Goal: Task Accomplishment & Management: Manage account settings

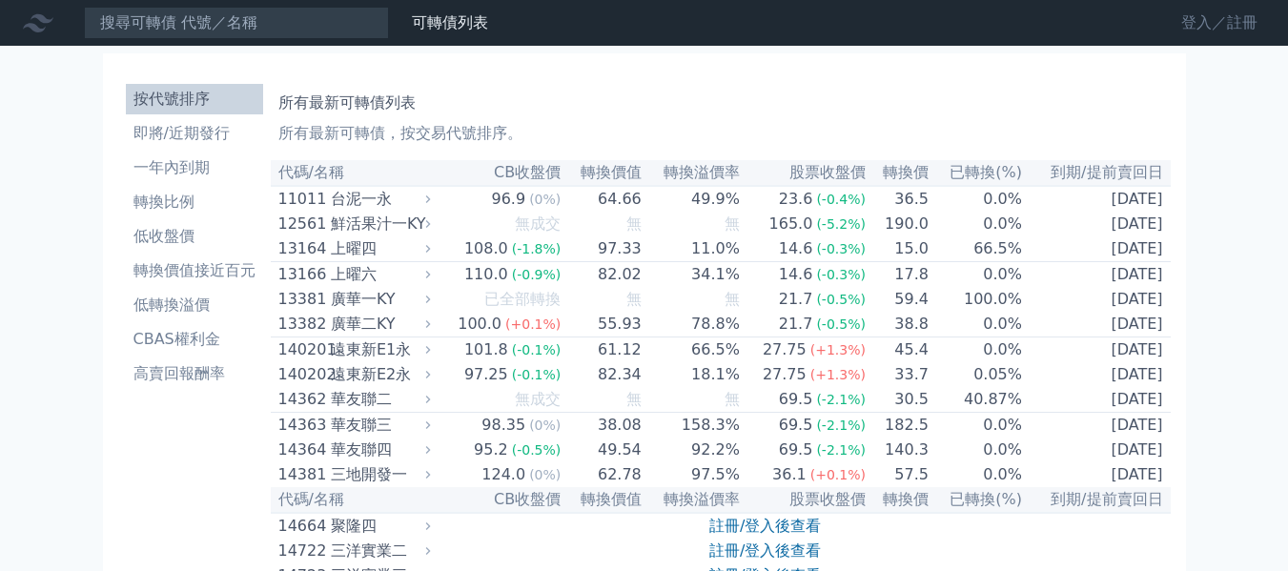
click at [1207, 27] on link "登入／註冊" at bounding box center [1219, 23] width 107 height 31
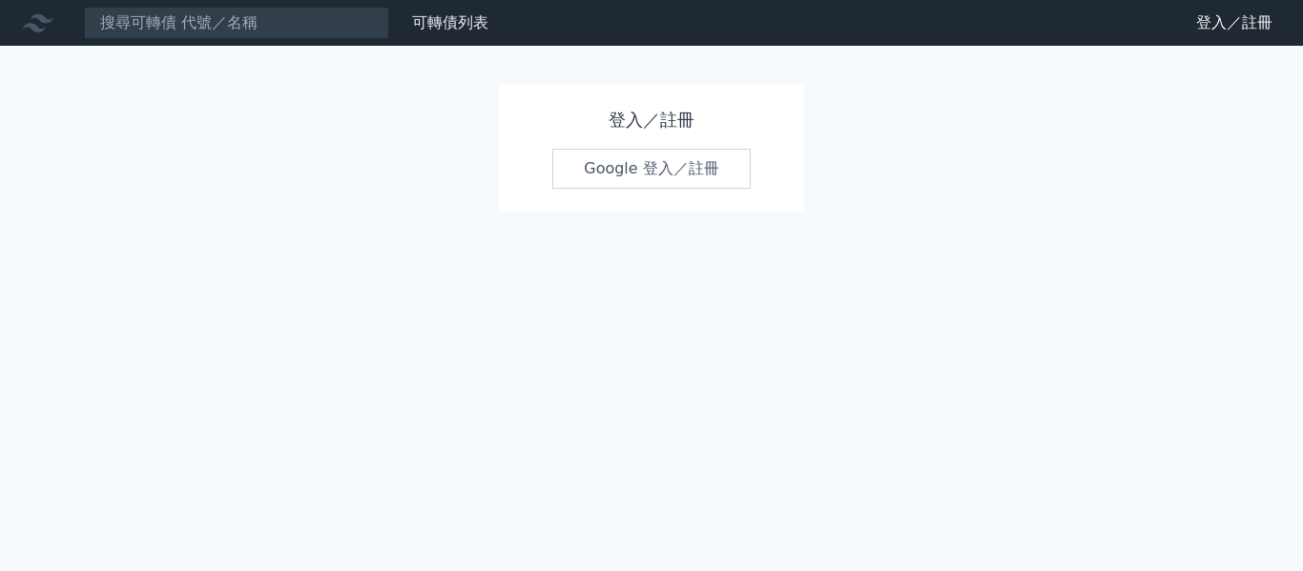
click at [670, 165] on link "Google 登入／註冊" at bounding box center [651, 169] width 198 height 40
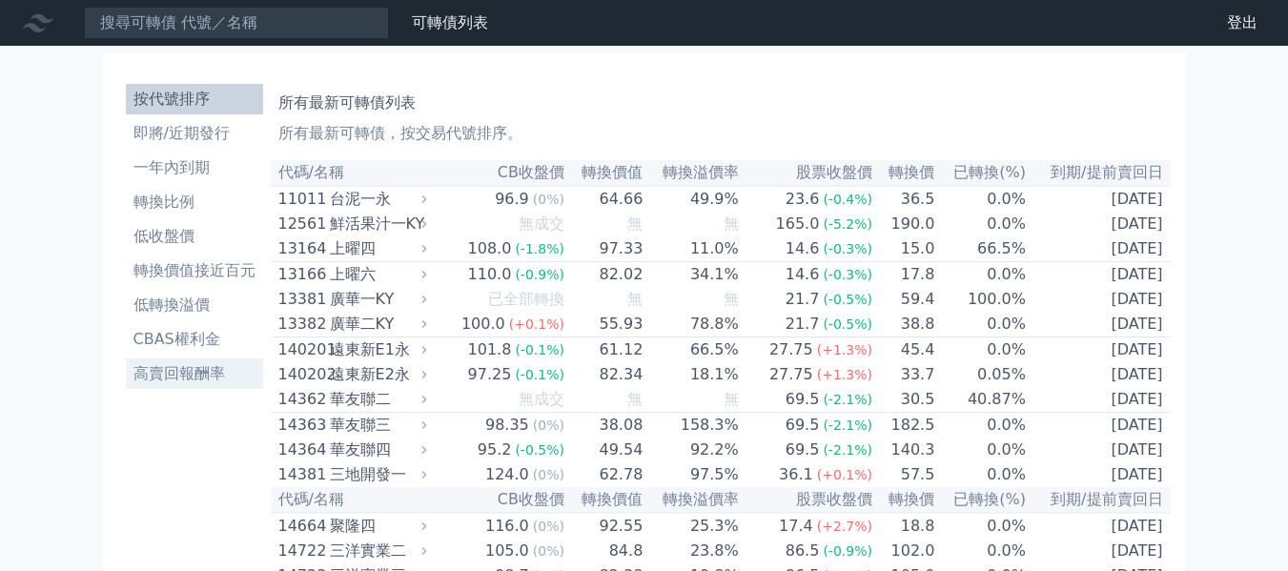
click at [179, 380] on li "高賣回報酬率" at bounding box center [194, 373] width 137 height 23
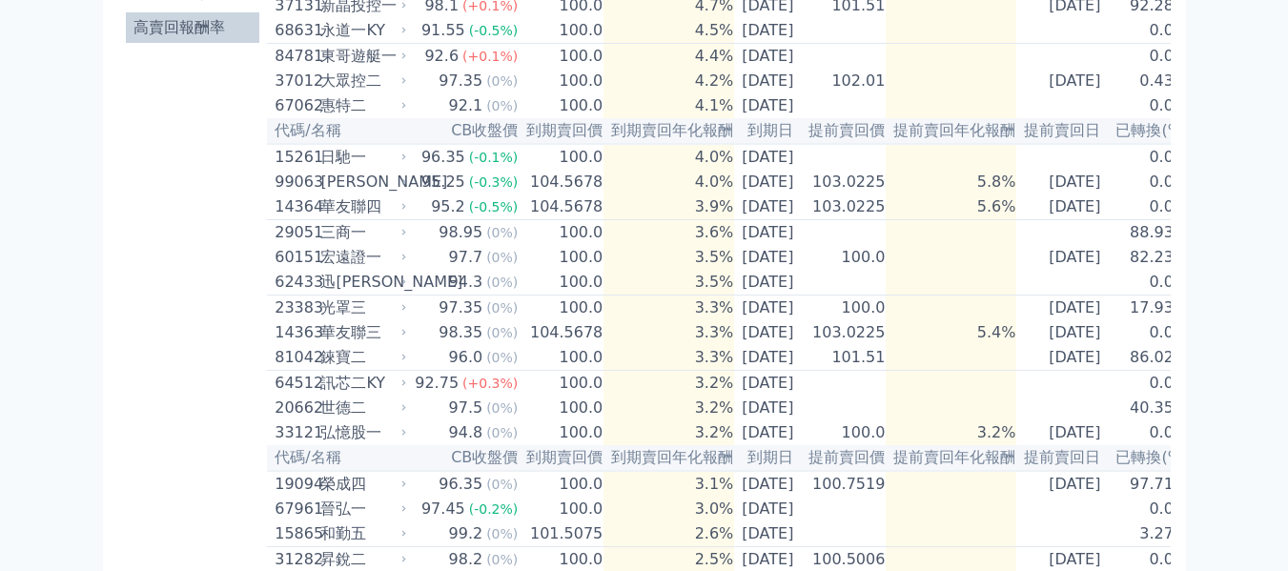
scroll to position [477, 0]
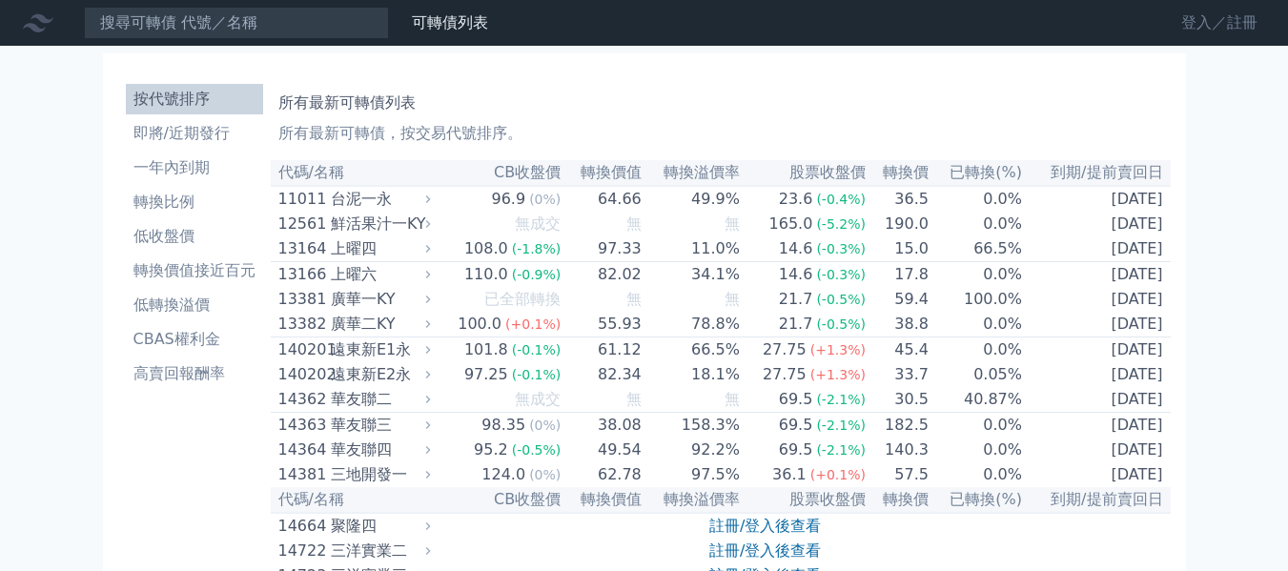
click at [1193, 31] on link "登入／註冊" at bounding box center [1219, 23] width 107 height 31
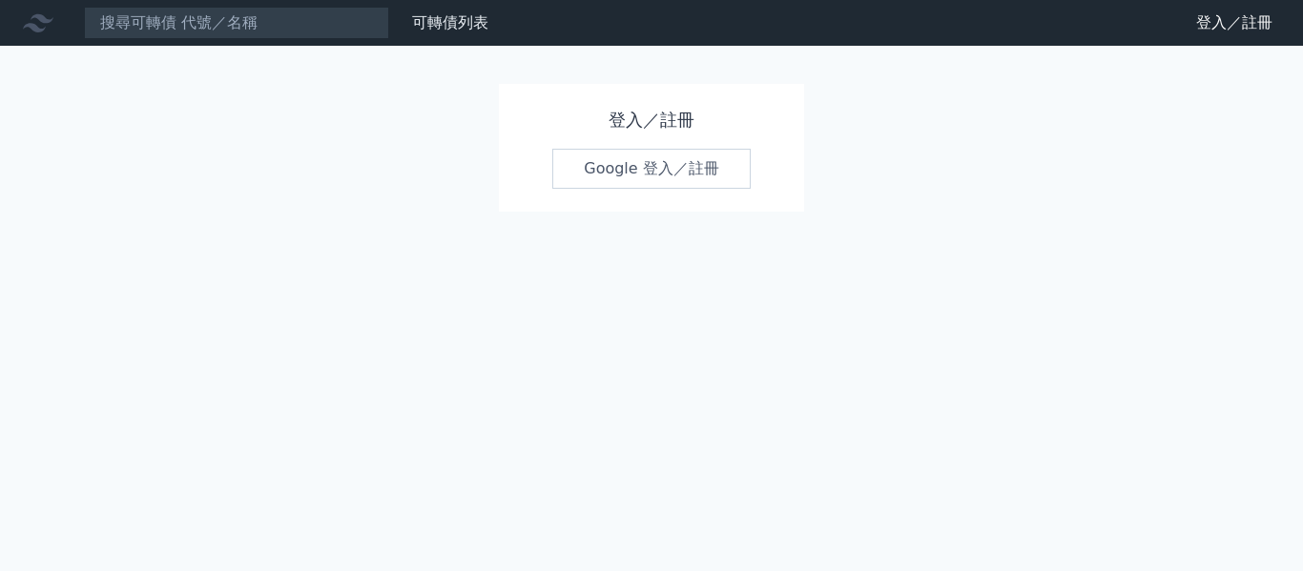
click at [673, 169] on link "Google 登入／註冊" at bounding box center [651, 169] width 198 height 40
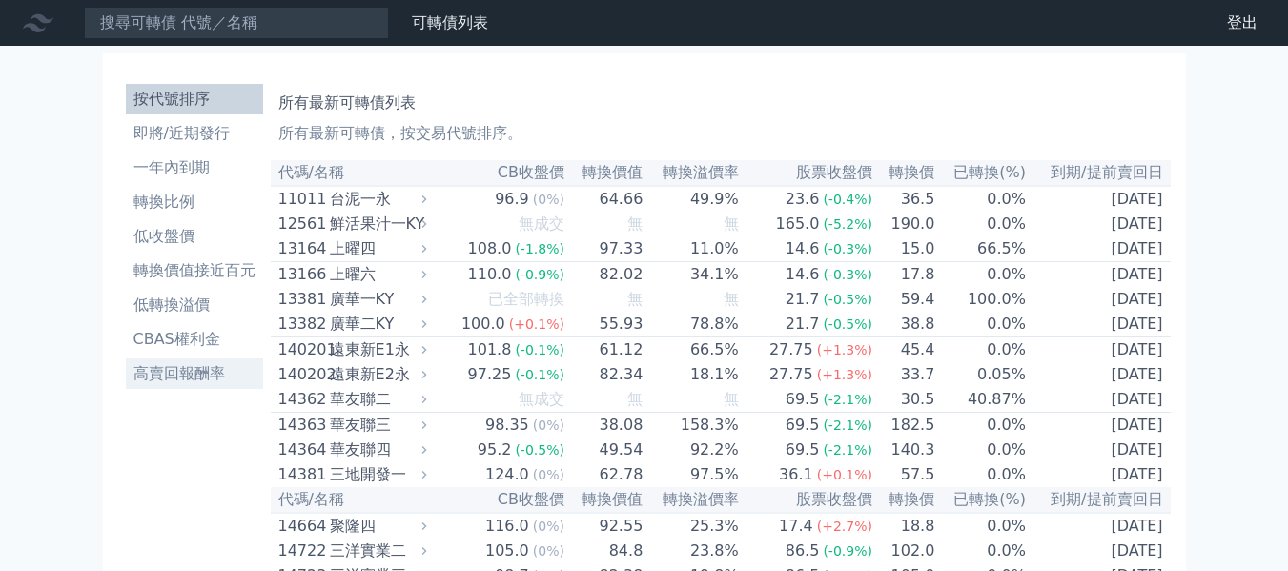
click at [196, 372] on li "高賣回報酬率" at bounding box center [194, 373] width 137 height 23
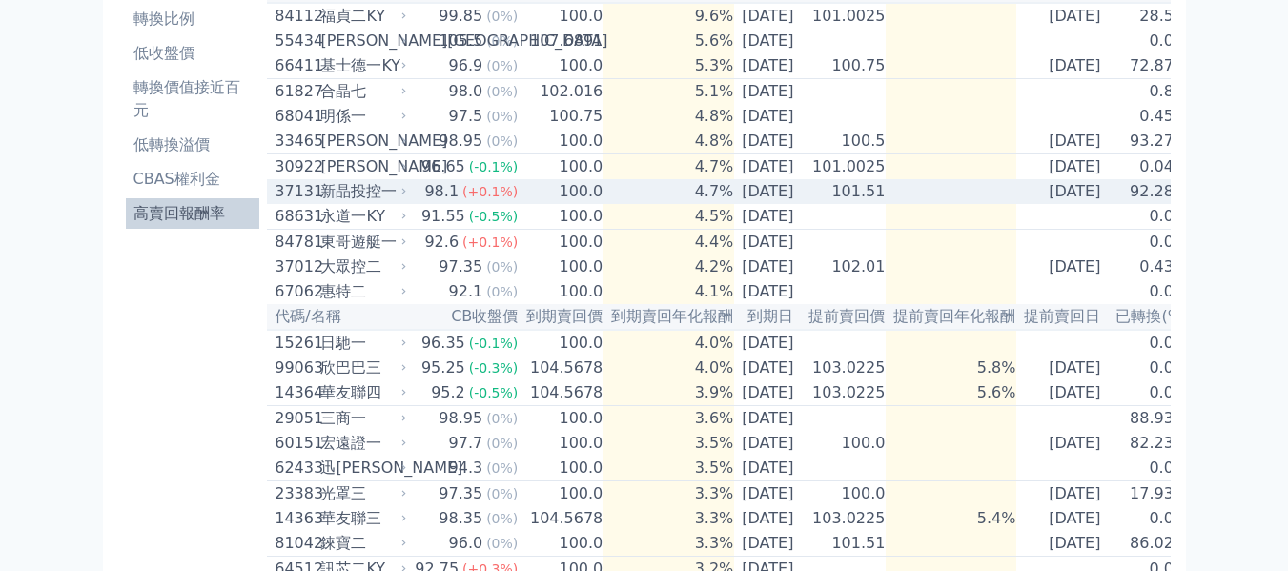
scroll to position [191, 0]
